Goal: Task Accomplishment & Management: Complete application form

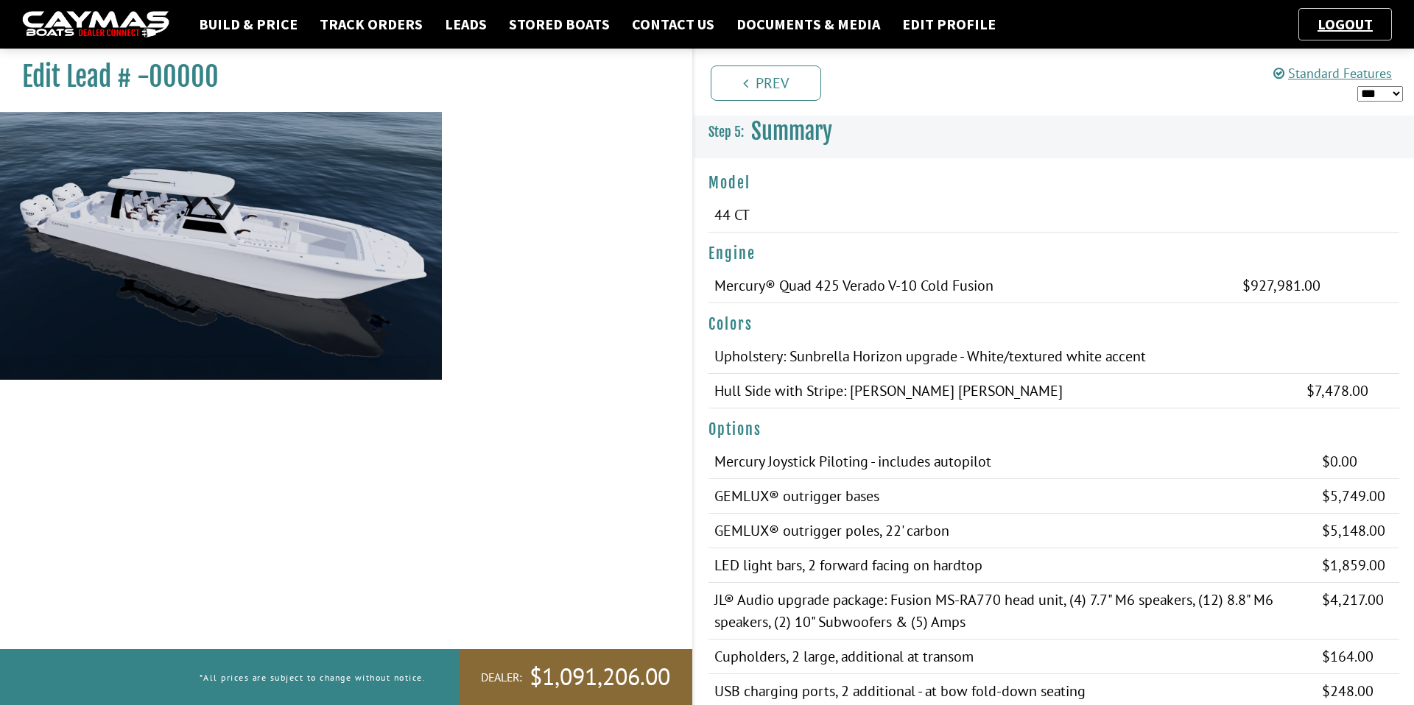
select select "*"
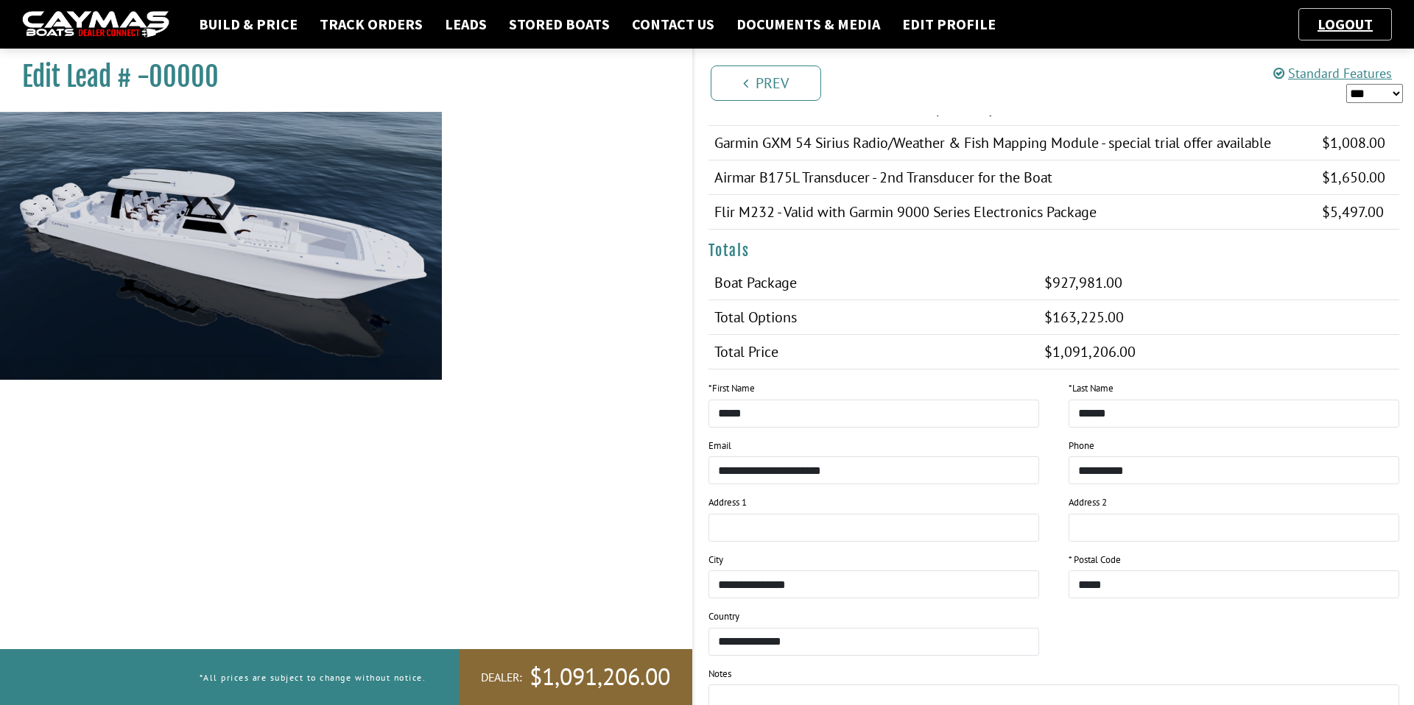
scroll to position [1440, 0]
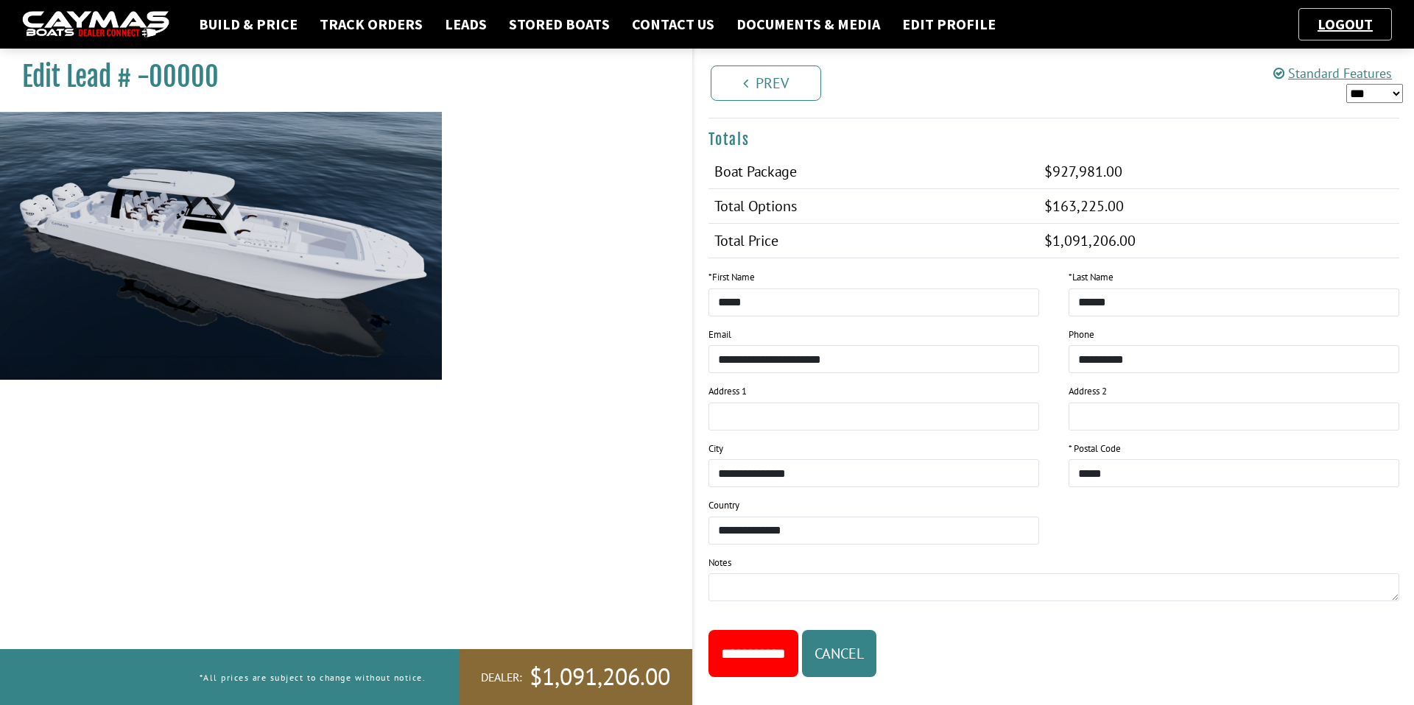
click at [759, 630] on input "**********" at bounding box center [753, 653] width 90 height 47
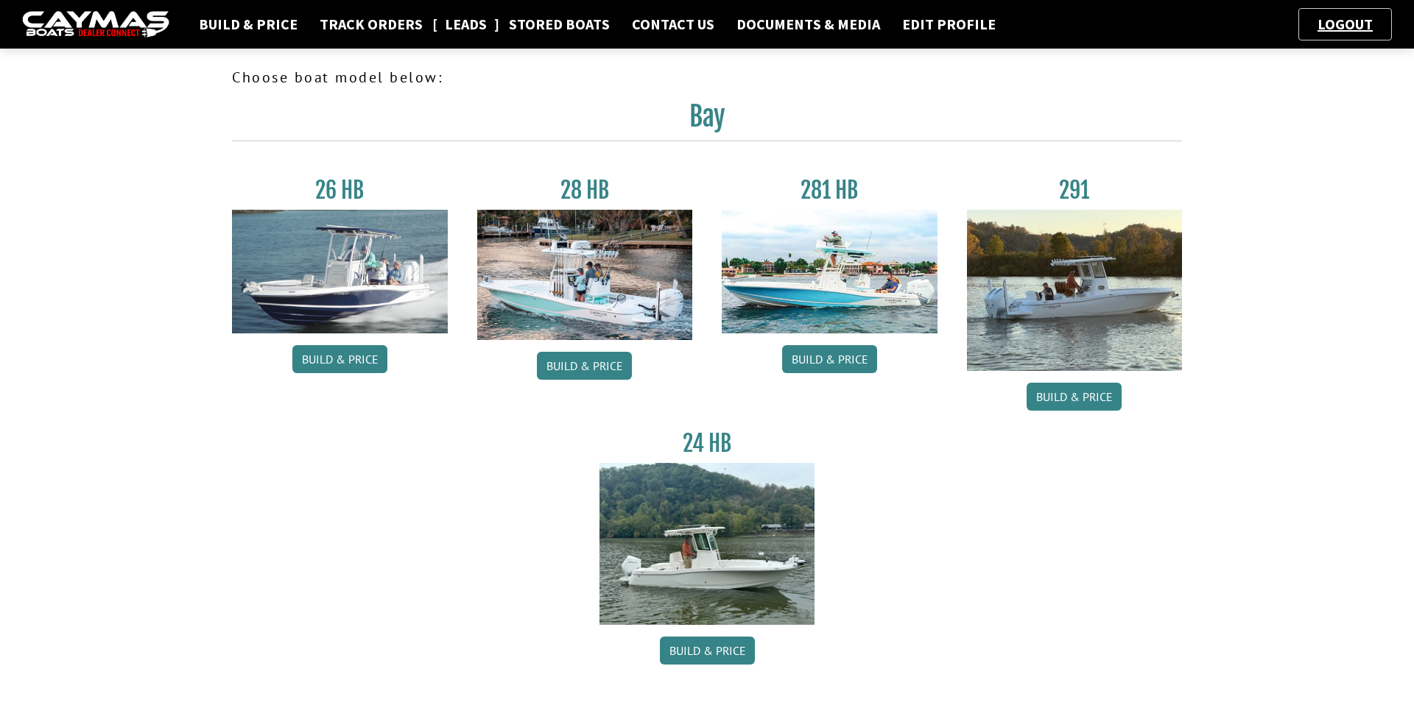
click at [445, 18] on link "Leads" at bounding box center [465, 24] width 57 height 19
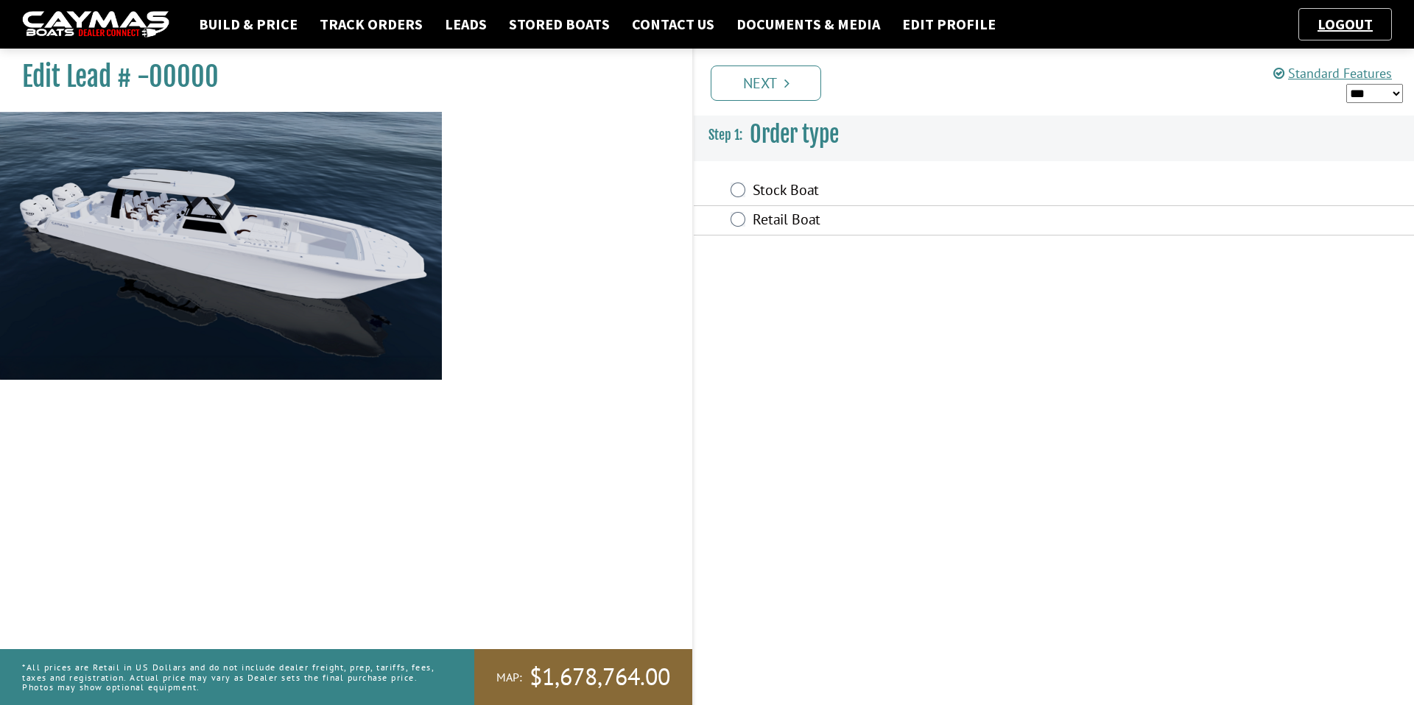
click at [747, 110] on div "Prev Next" at bounding box center [1052, 82] width 721 height 67
click at [748, 87] on link "Next" at bounding box center [765, 83] width 110 height 35
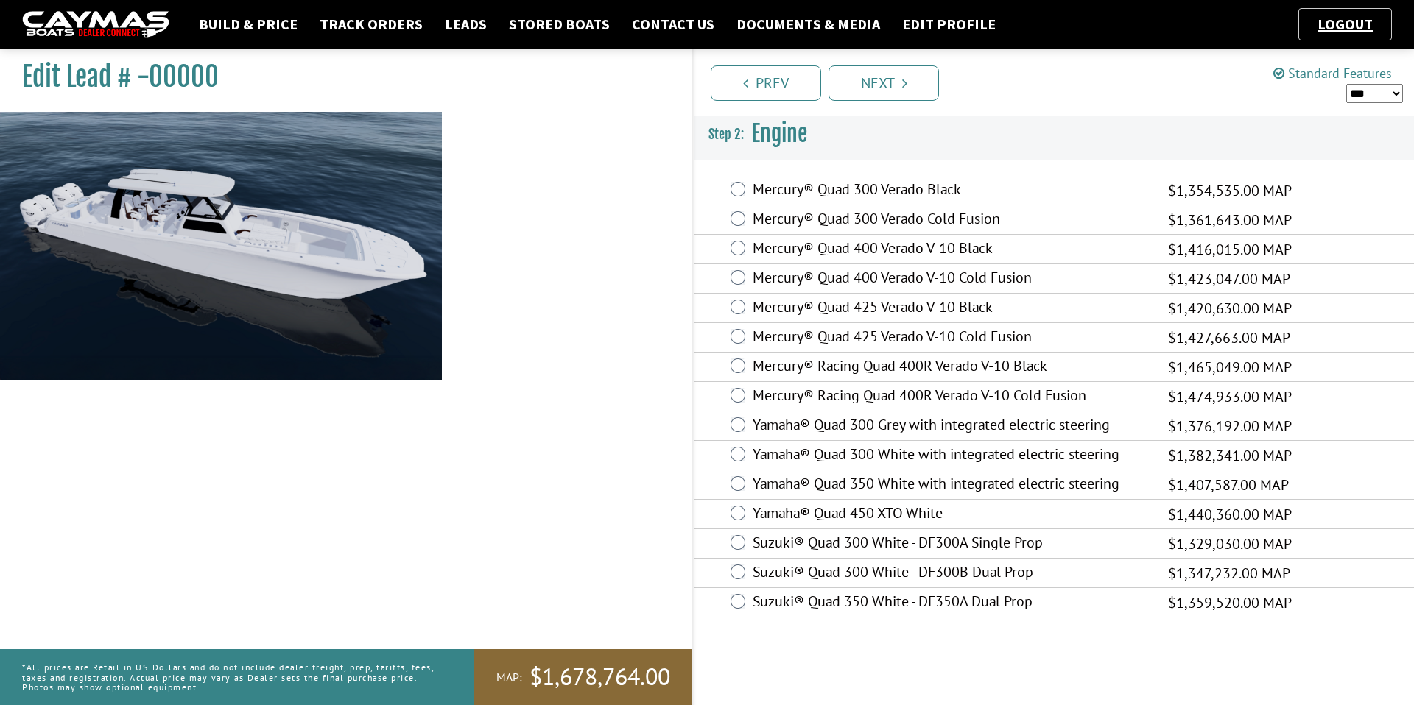
click at [869, 106] on div "Prev Next" at bounding box center [1052, 82] width 721 height 67
click at [869, 83] on link "Next" at bounding box center [883, 83] width 110 height 35
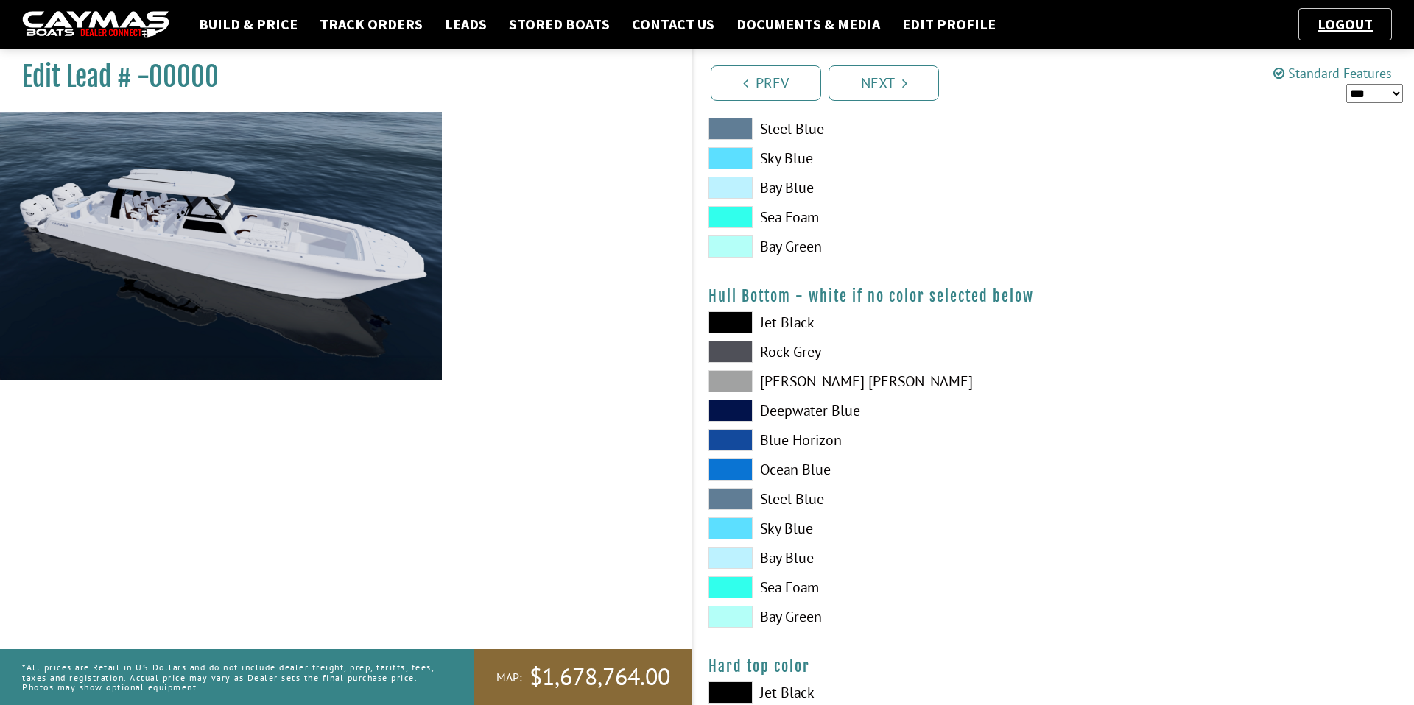
scroll to position [1161, 0]
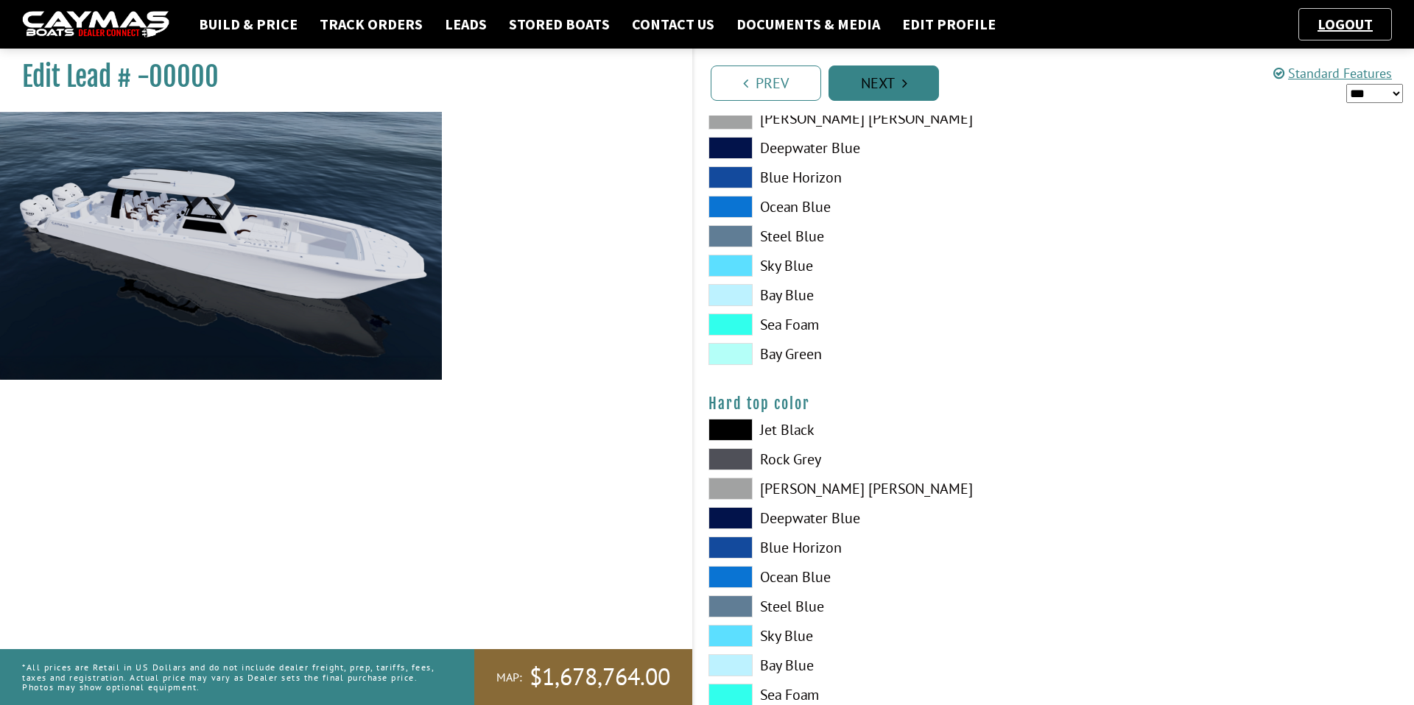
click at [911, 93] on link "Next" at bounding box center [883, 83] width 110 height 35
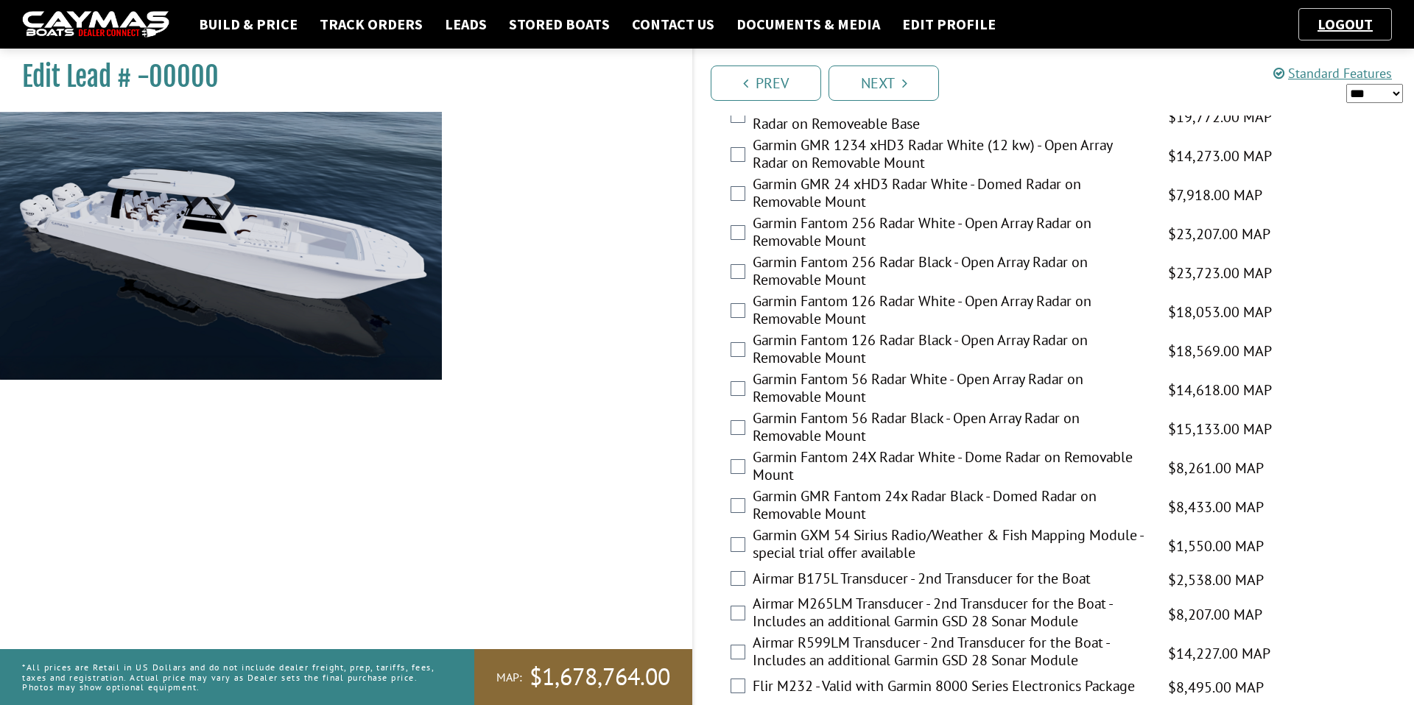
scroll to position [2859, 0]
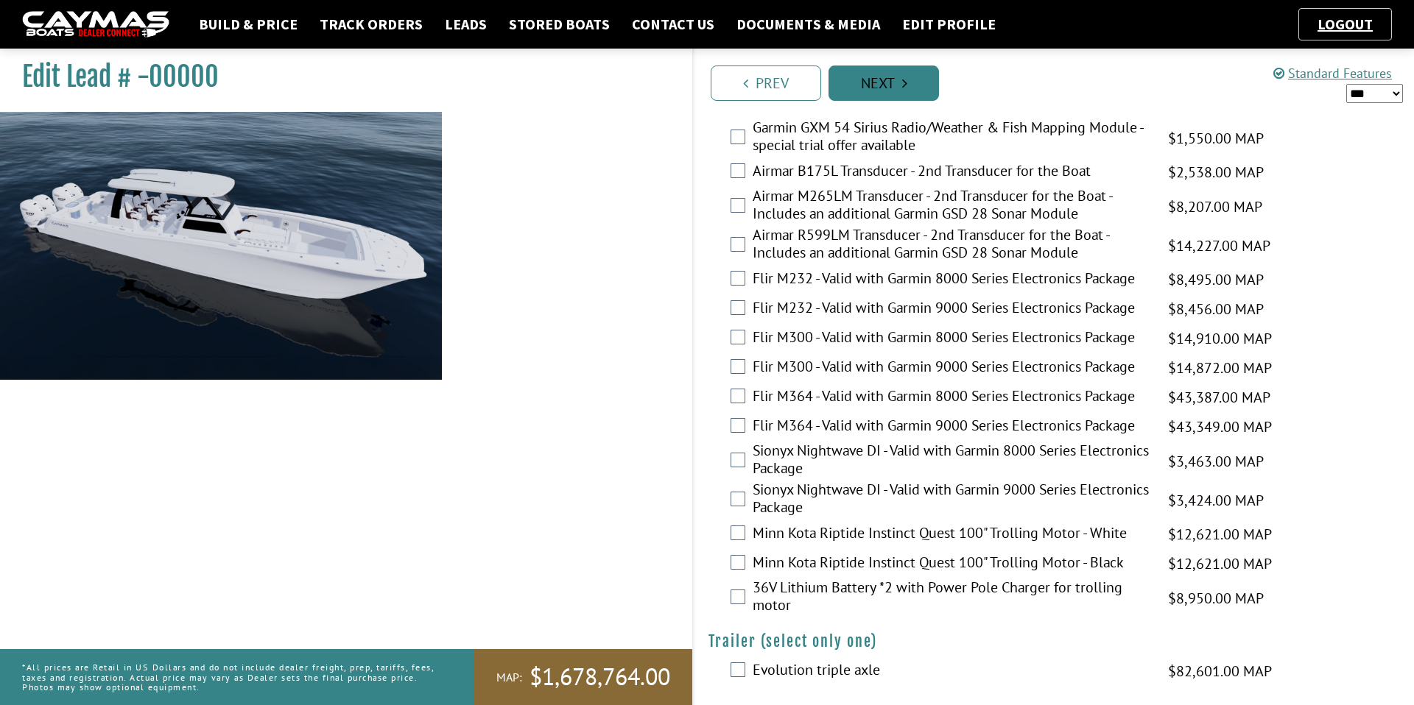
click at [878, 73] on link "Next" at bounding box center [883, 83] width 110 height 35
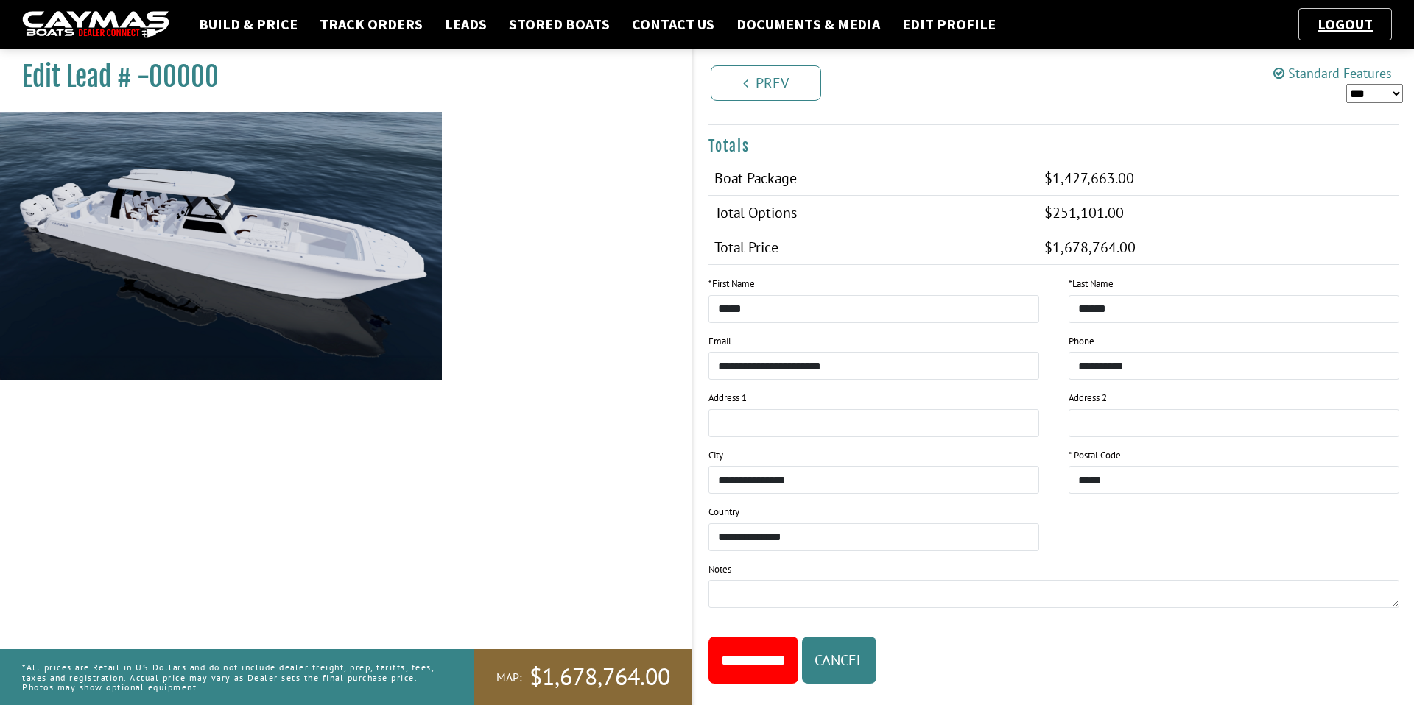
scroll to position [1440, 0]
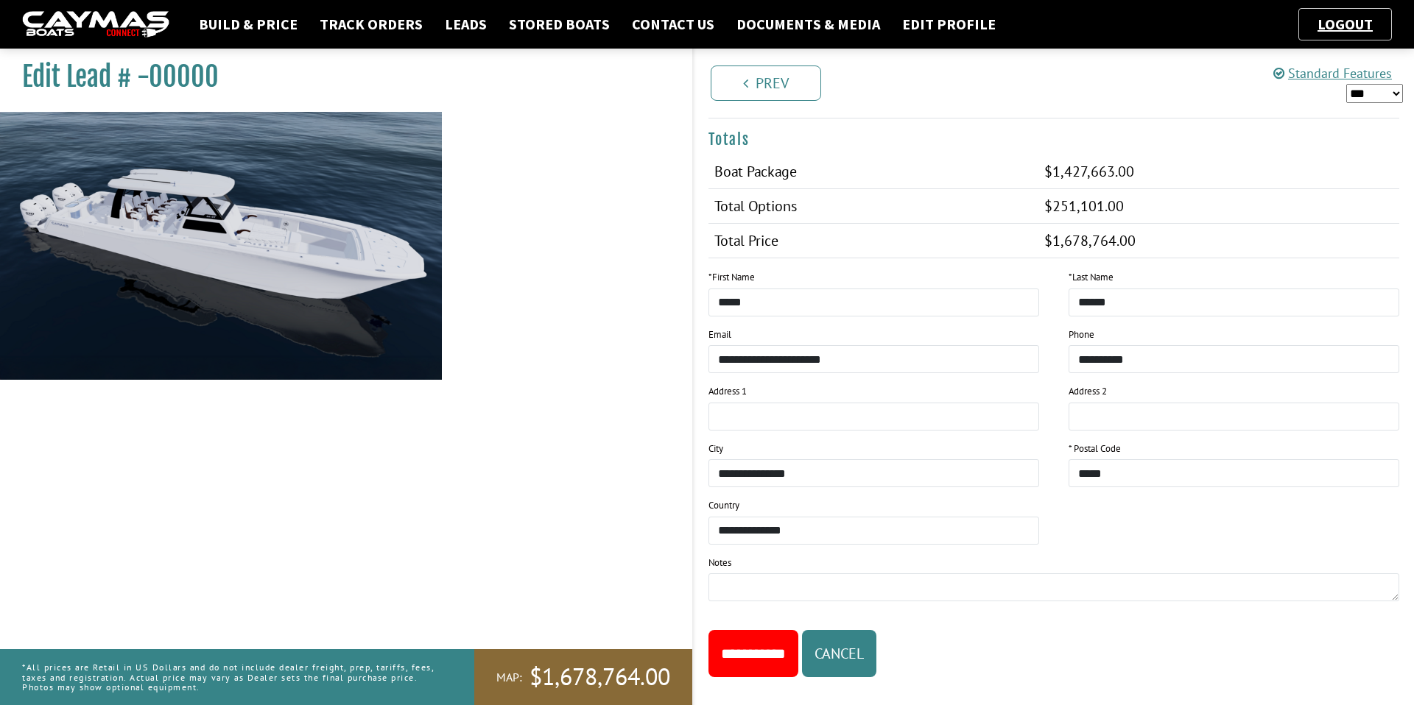
click at [1370, 91] on select "*** ****** ******" at bounding box center [1374, 93] width 57 height 19
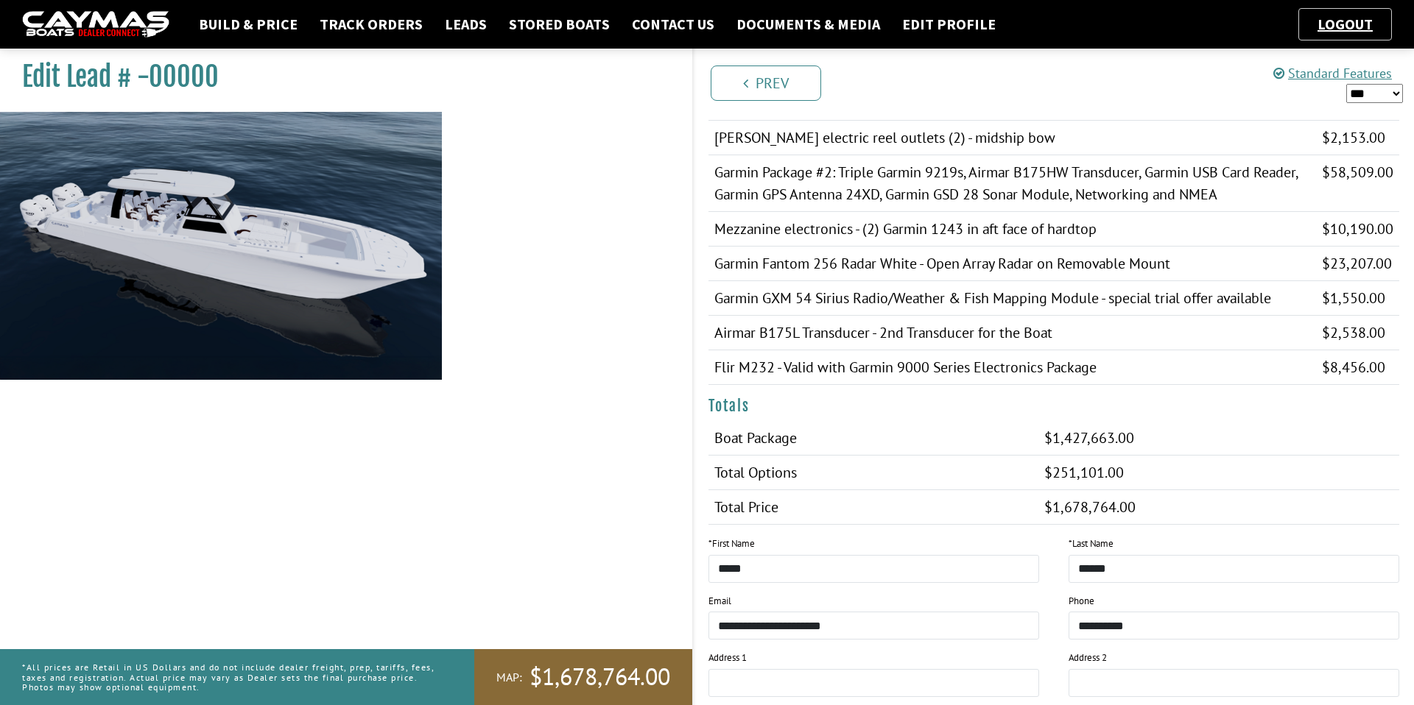
scroll to position [1314, 0]
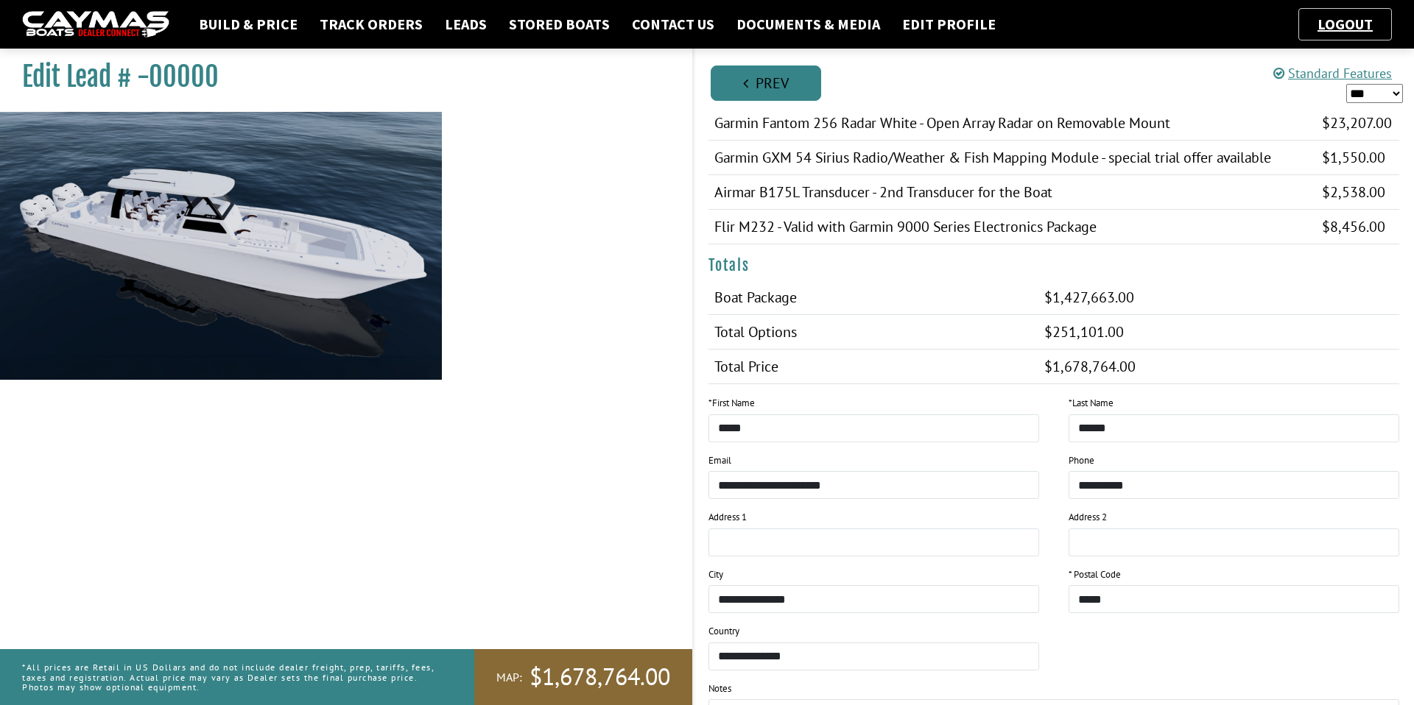
click at [757, 80] on link "Prev" at bounding box center [765, 83] width 110 height 35
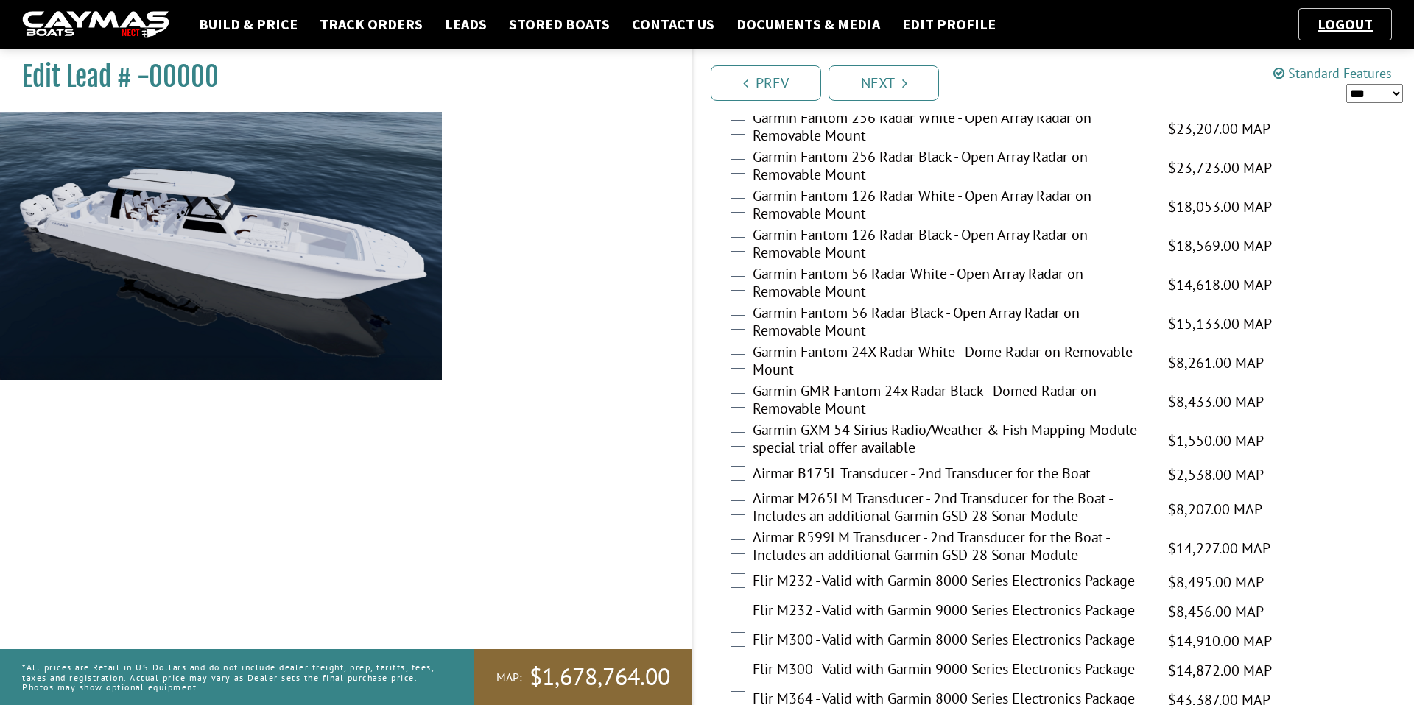
scroll to position [2859, 0]
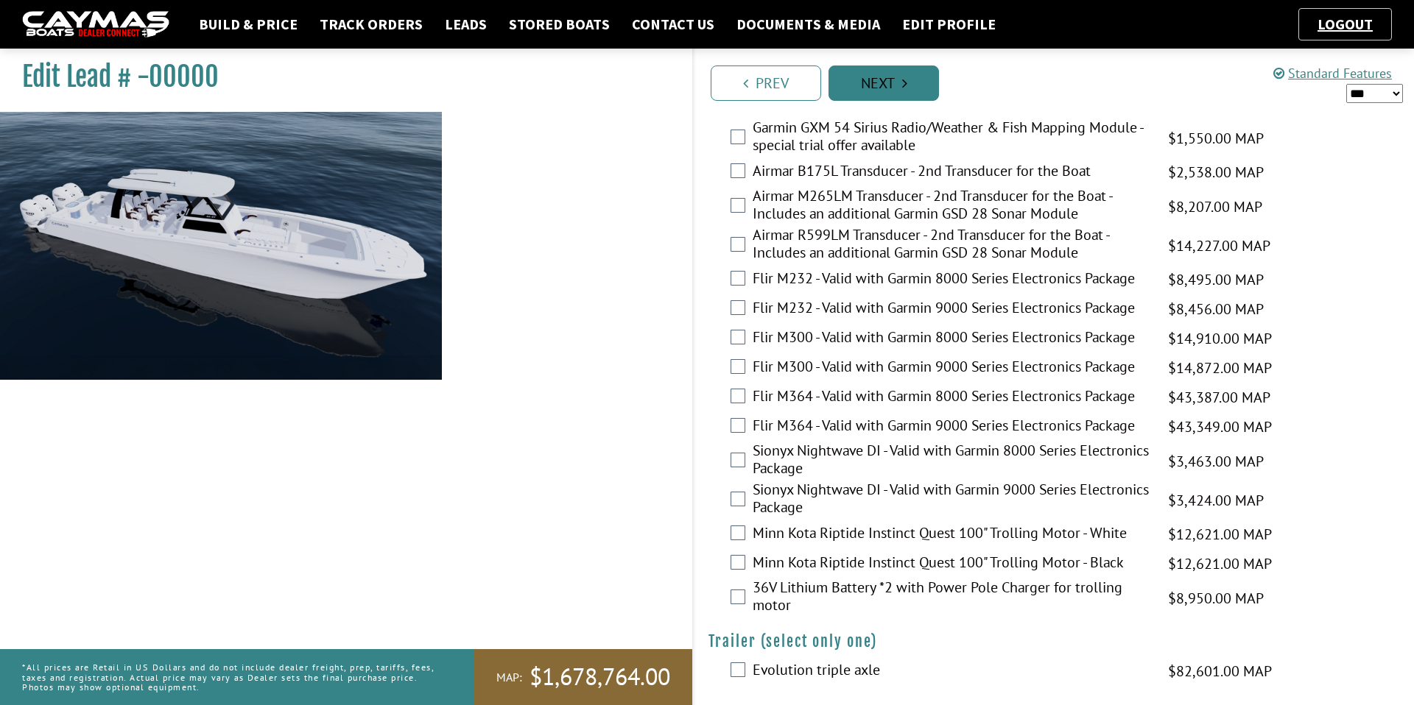
click at [899, 84] on link "Next" at bounding box center [883, 83] width 110 height 35
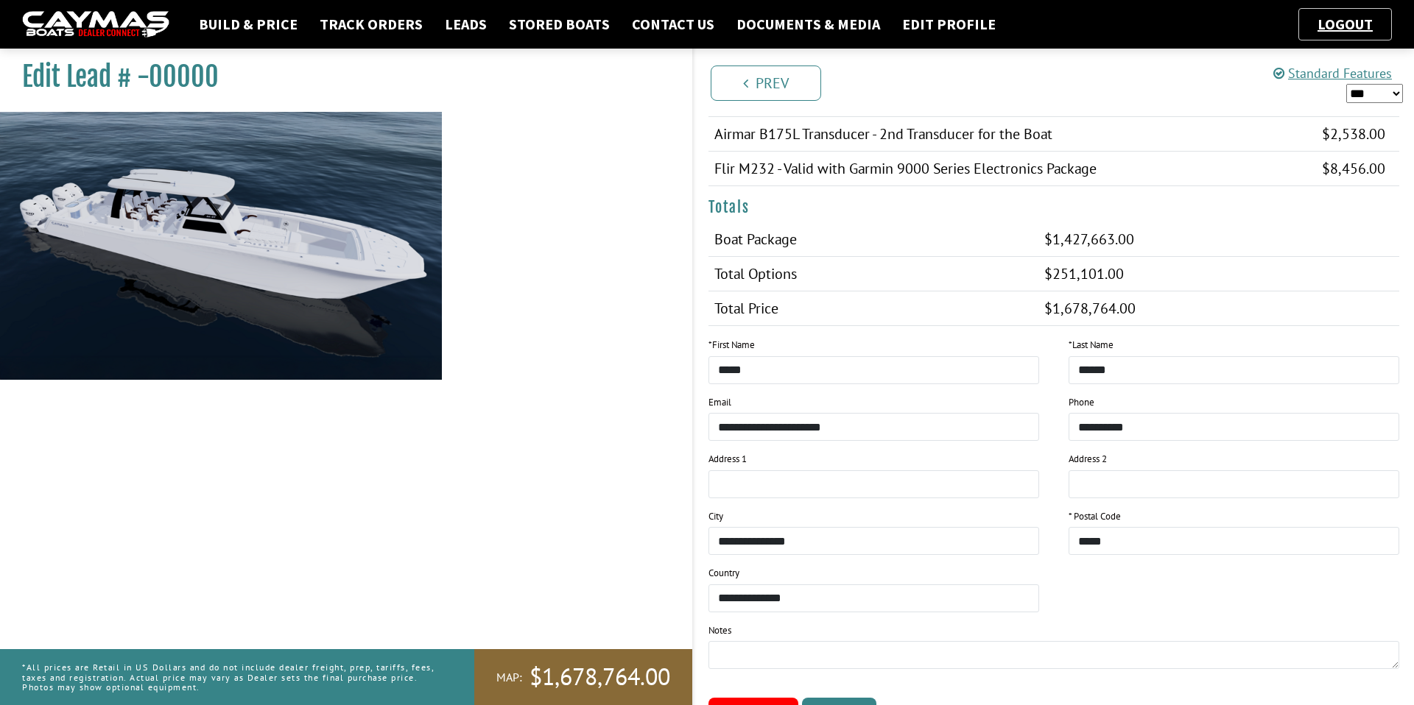
scroll to position [1417, 0]
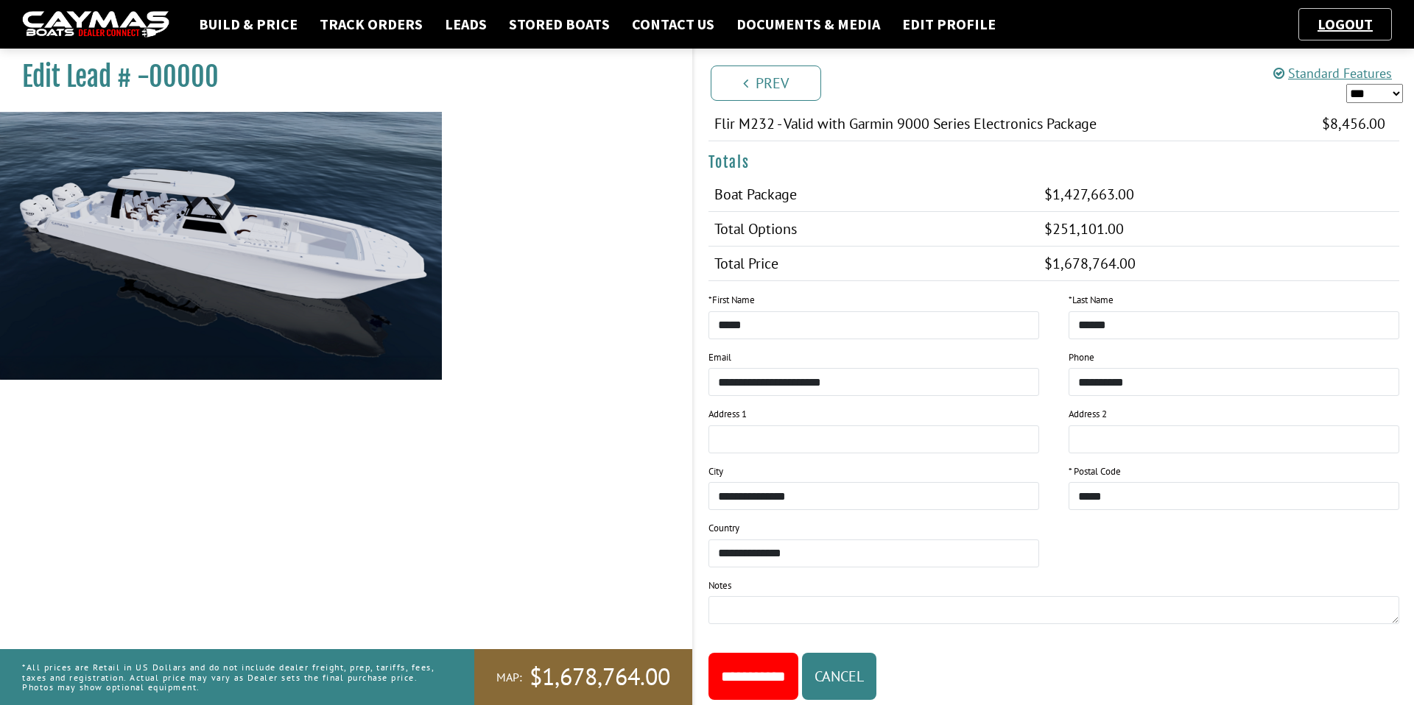
click at [748, 653] on input "**********" at bounding box center [753, 676] width 90 height 47
